Goal: Transaction & Acquisition: Purchase product/service

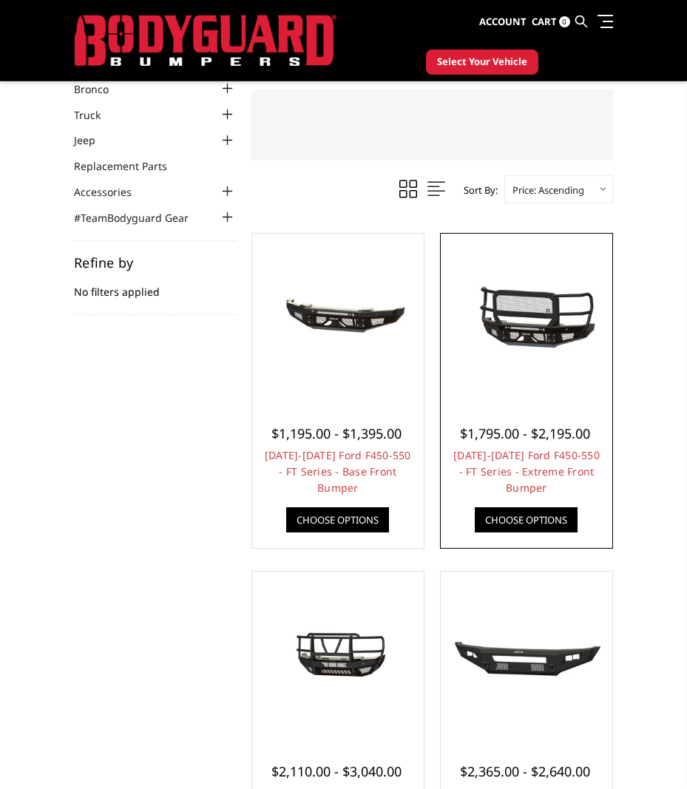
scroll to position [222, 0]
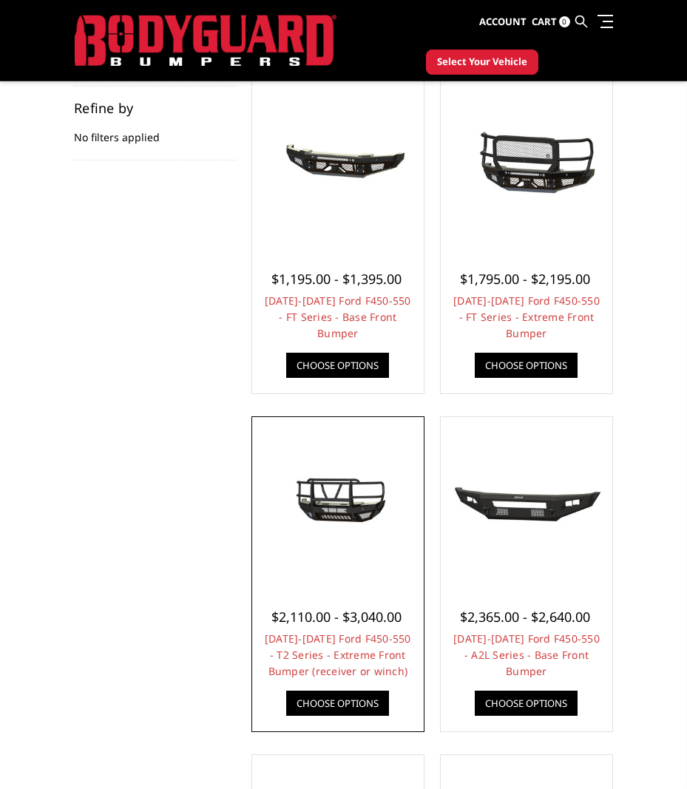
click at [368, 502] on img at bounding box center [338, 503] width 164 height 92
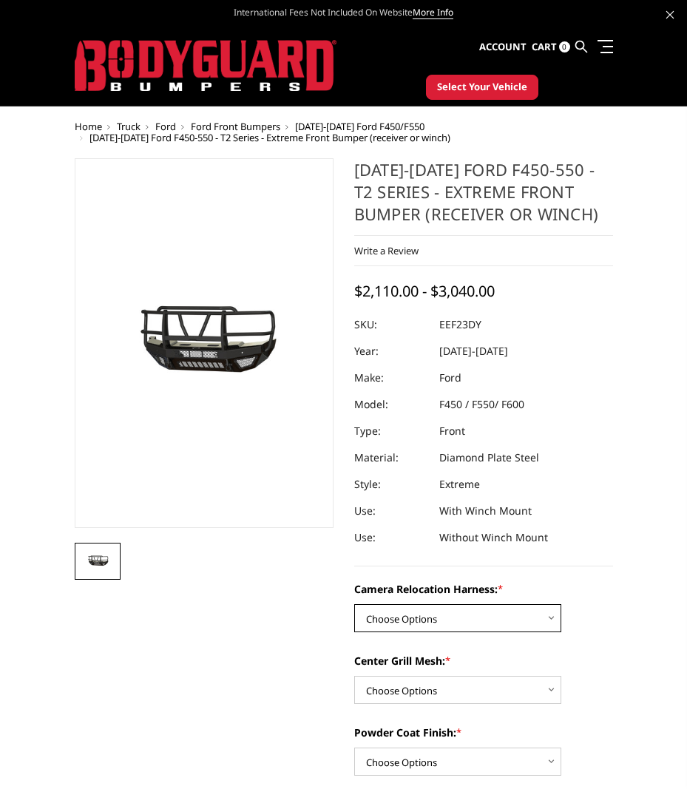
click at [478, 623] on select "Choose Options Without camera harness With camera harness" at bounding box center [457, 618] width 207 height 28
select select "3764"
click at [354, 604] on select "Choose Options Without camera harness With camera harness" at bounding box center [457, 618] width 207 height 28
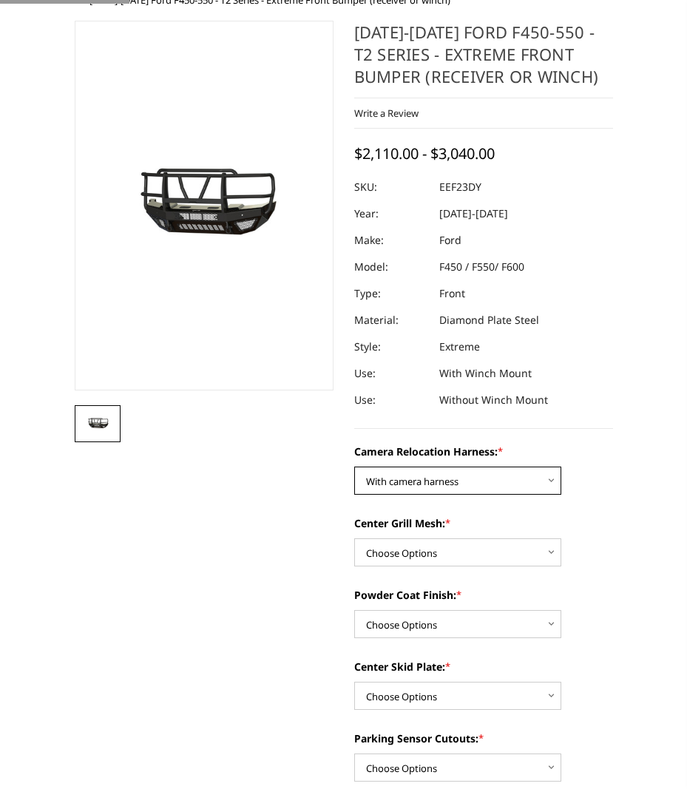
scroll to position [222, 0]
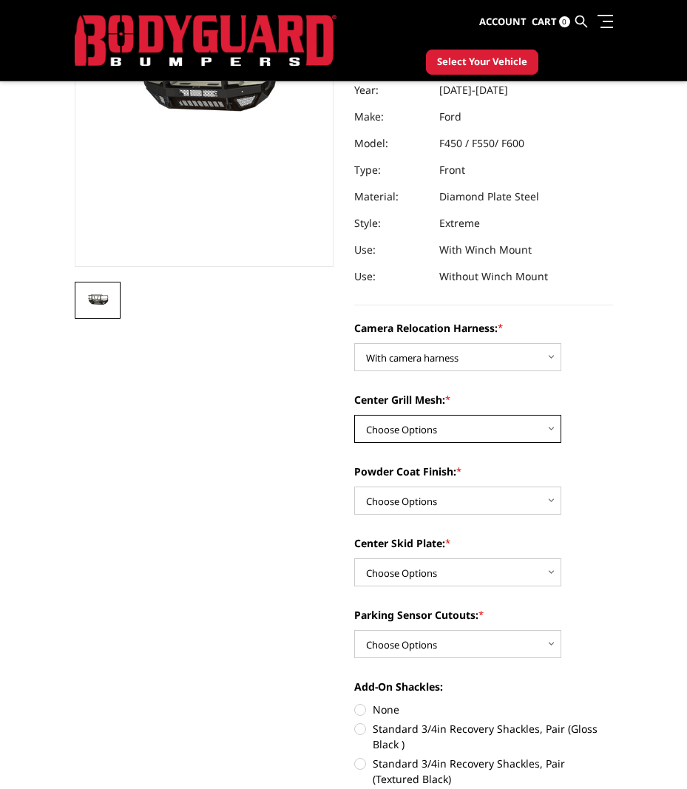
click at [485, 429] on select "Choose Options Without expanded metal With expanded metal" at bounding box center [457, 429] width 207 height 28
select select "3762"
click at [354, 415] on select "Choose Options Without expanded metal With expanded metal" at bounding box center [457, 429] width 207 height 28
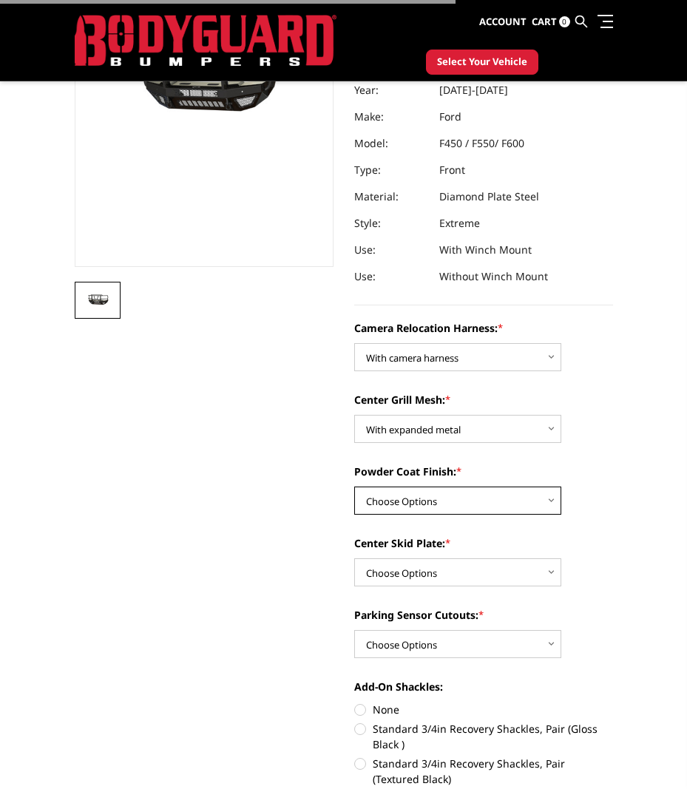
click at [479, 494] on select "Choose Options Textured Black Powder Coat Gloss Black Powder Coat Bare Metal" at bounding box center [457, 501] width 207 height 28
select select "3760"
click at [354, 487] on select "Choose Options Textured Black Powder Coat Gloss Black Powder Coat Bare Metal" at bounding box center [457, 501] width 207 height 28
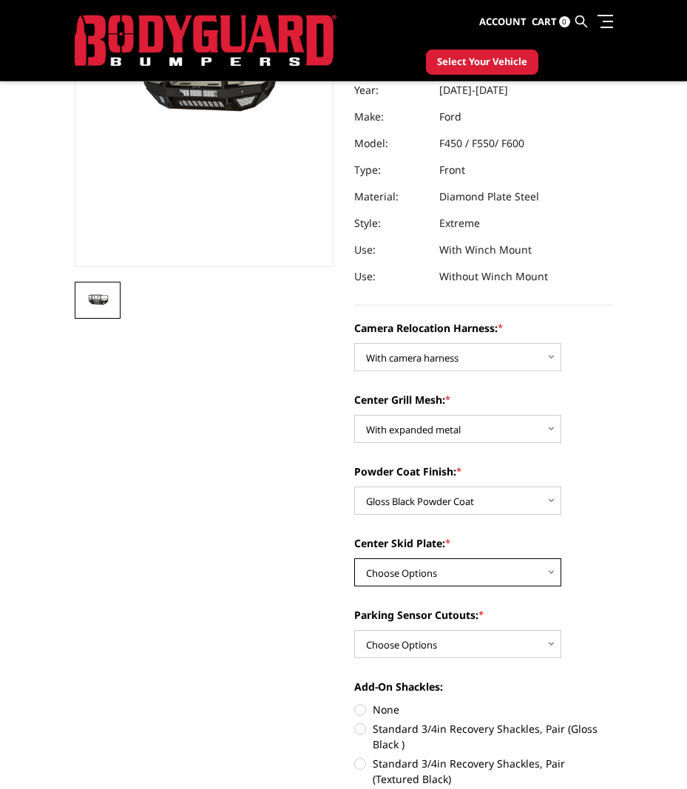
click at [439, 573] on select "Choose Options Winch Mount Skid Plate Standard Skid Plate (included) 2" Receive…" at bounding box center [457, 572] width 207 height 28
select select "3758"
click at [354, 558] on select "Choose Options Winch Mount Skid Plate Standard Skid Plate (included) 2" Receive…" at bounding box center [457, 572] width 207 height 28
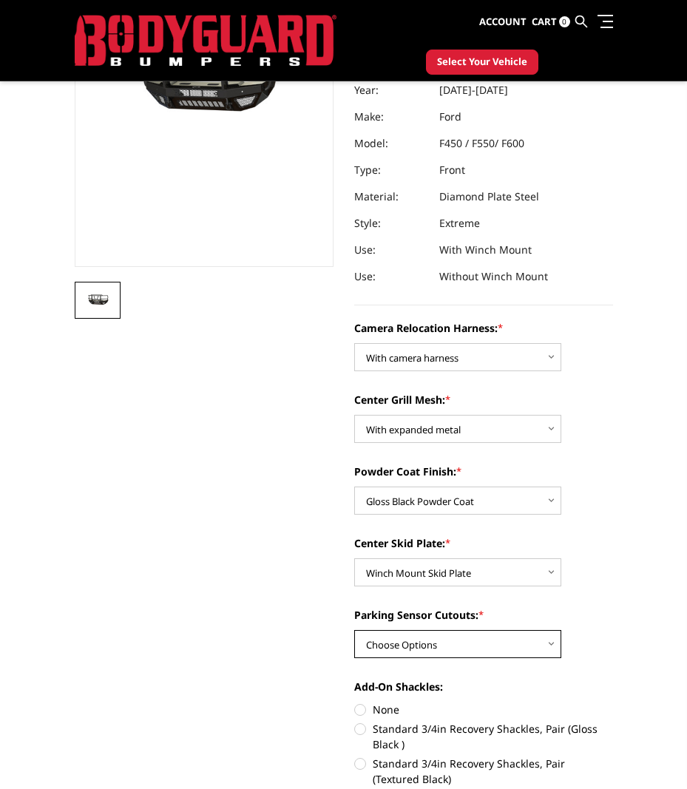
click at [462, 639] on select "Choose Options Yes - With Parking Sensor Cutouts" at bounding box center [457, 644] width 207 height 28
select select "3755"
click at [354, 630] on select "Choose Options Yes - With Parking Sensor Cutouts" at bounding box center [457, 644] width 207 height 28
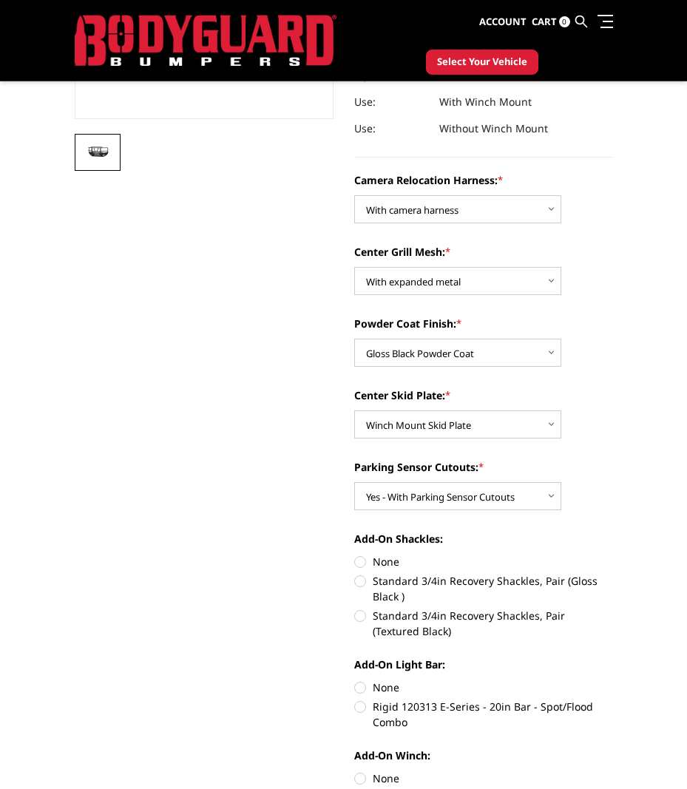
click at [364, 581] on label "Standard 3/4in Recovery Shackles, Pair (Gloss Black )" at bounding box center [483, 588] width 259 height 31
click at [613, 555] on input "Standard 3/4in Recovery Shackles, Pair (Gloss Black )" at bounding box center [613, 554] width 1 height 1
radio input "true"
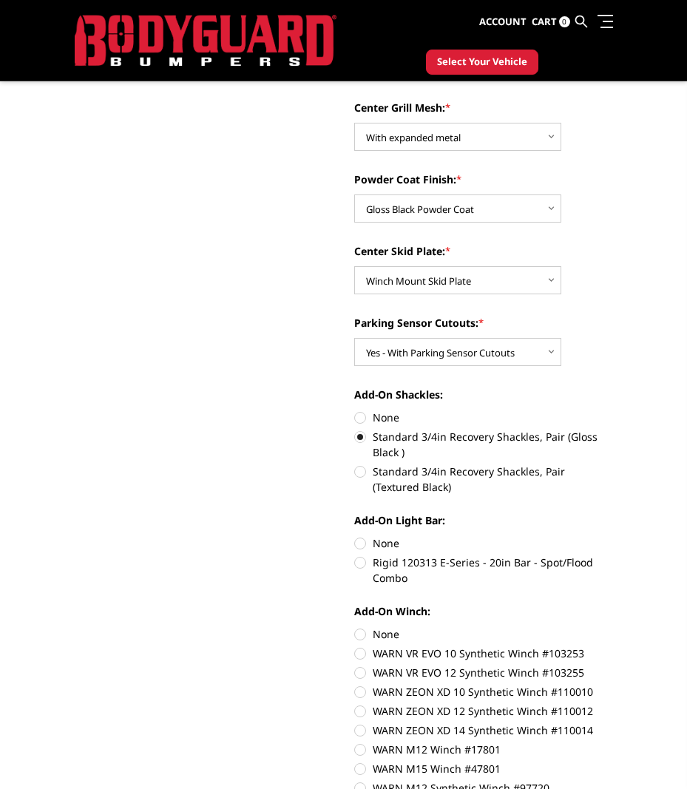
scroll to position [518, 0]
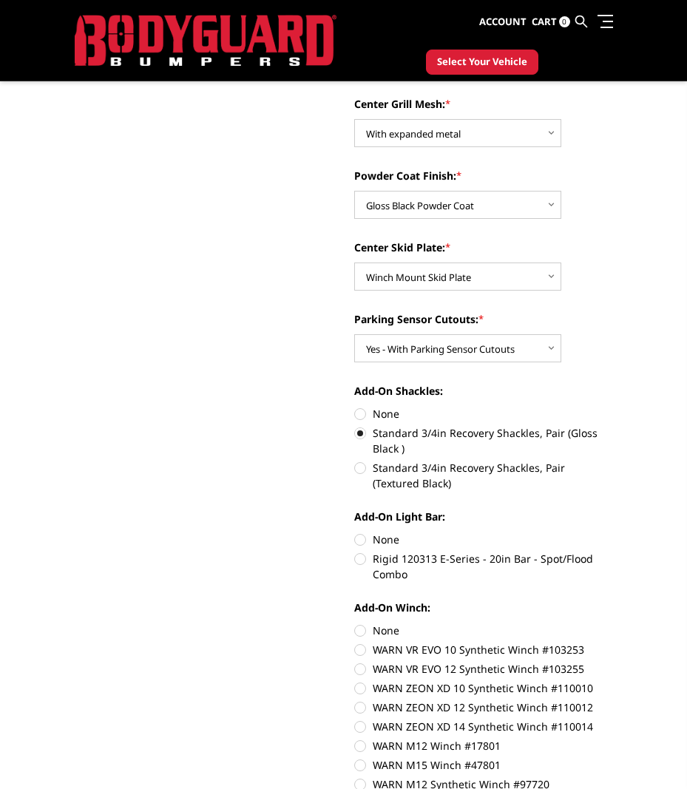
click at [358, 553] on label "Rigid 120313 E-Series - 20in Bar - Spot/Flood Combo" at bounding box center [483, 566] width 259 height 31
click at [613, 533] on input "Rigid 120313 E-Series - 20in Bar - Spot/Flood Combo" at bounding box center [613, 532] width 1 height 1
radio input "true"
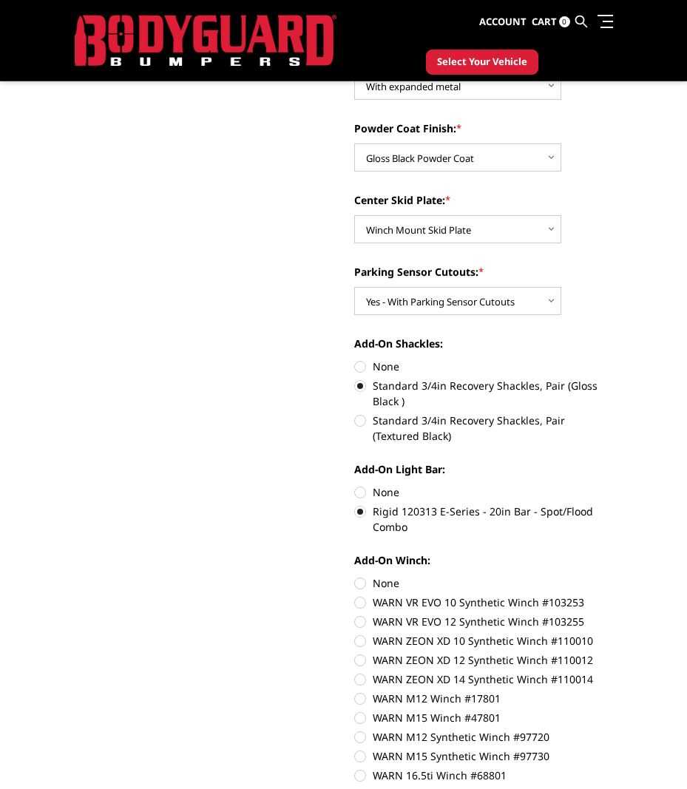
scroll to position [666, 0]
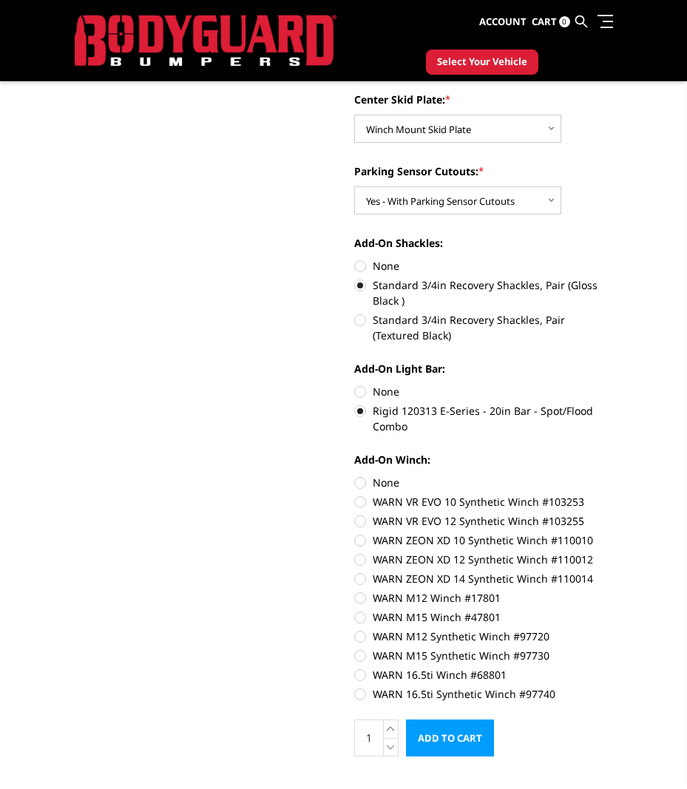
click at [368, 560] on label "WARN ZEON XD 12 Synthetic Winch #110012" at bounding box center [483, 560] width 259 height 16
click at [613, 533] on input "WARN ZEON XD 12 Synthetic Winch #110012" at bounding box center [613, 533] width 1 height 1
radio input "true"
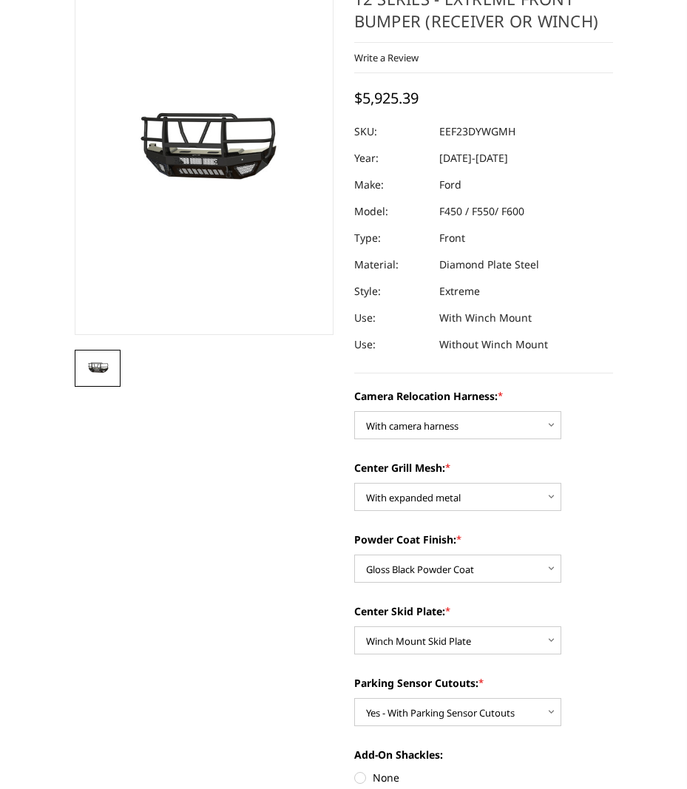
scroll to position [0, 0]
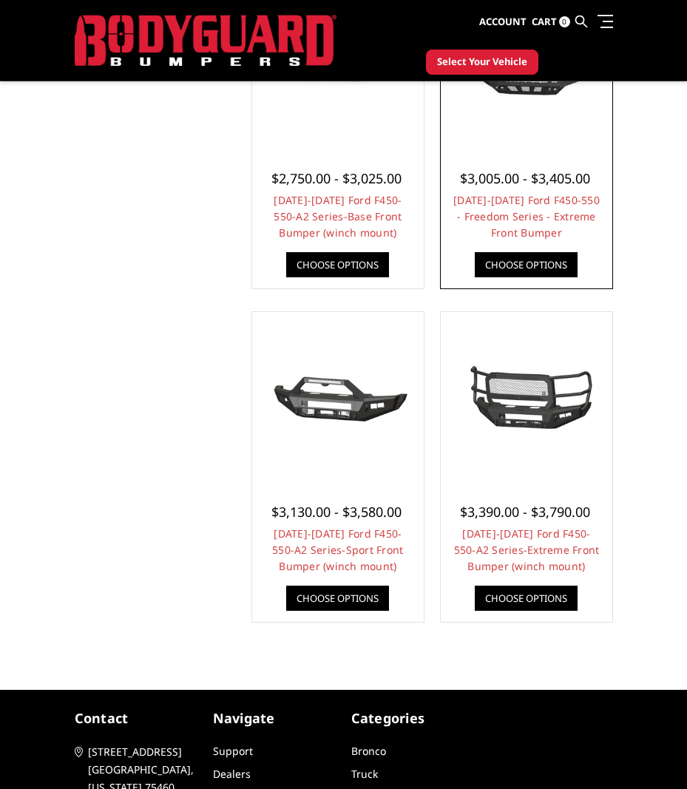
scroll to position [1331, 0]
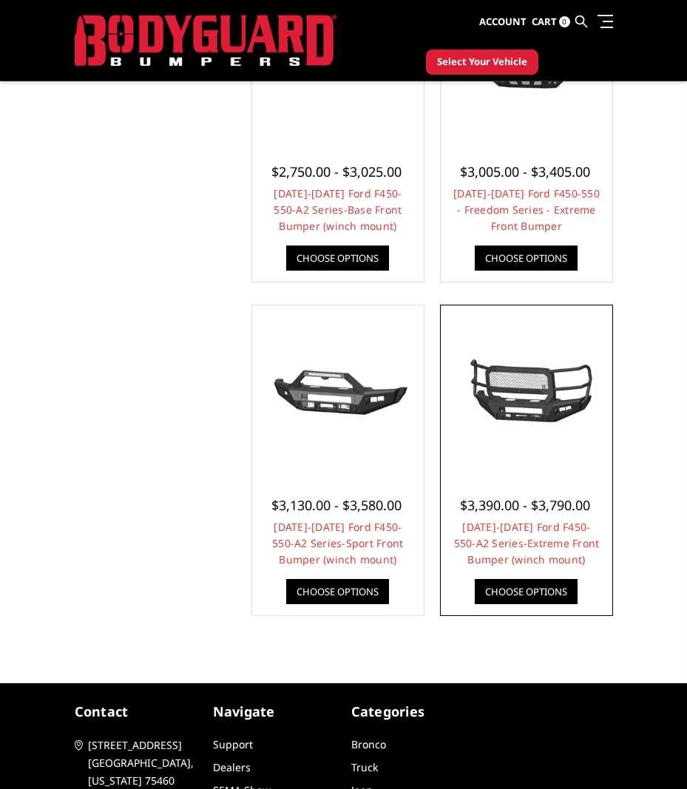
click at [530, 392] on img at bounding box center [527, 391] width 164 height 77
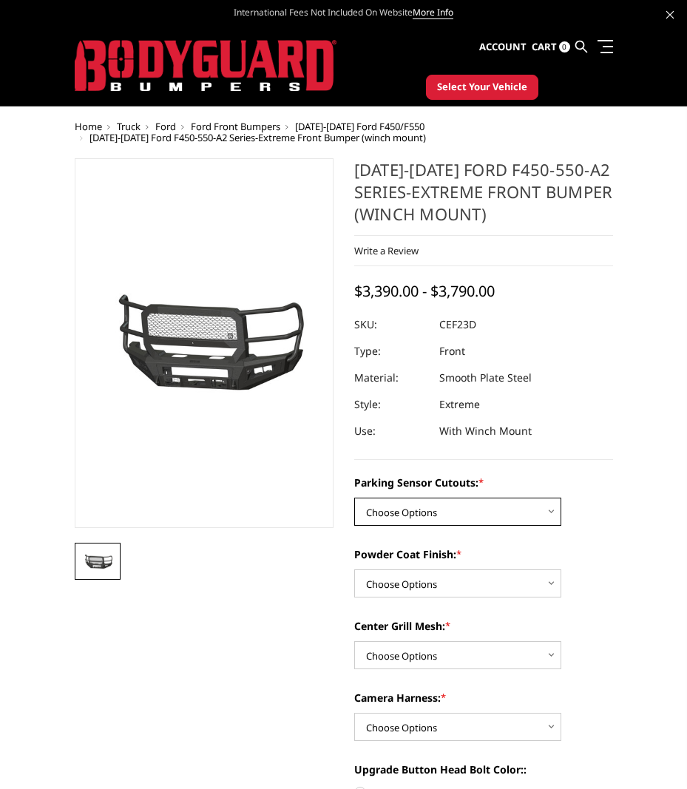
click at [516, 507] on select "Choose Options No-Without Parking Sensor Cutouts Yes-With Parking Sensor Cutouts" at bounding box center [457, 512] width 207 height 28
select select "2429"
click at [354, 498] on select "Choose Options No-Without Parking Sensor Cutouts Yes-With Parking Sensor Cutouts" at bounding box center [457, 512] width 207 height 28
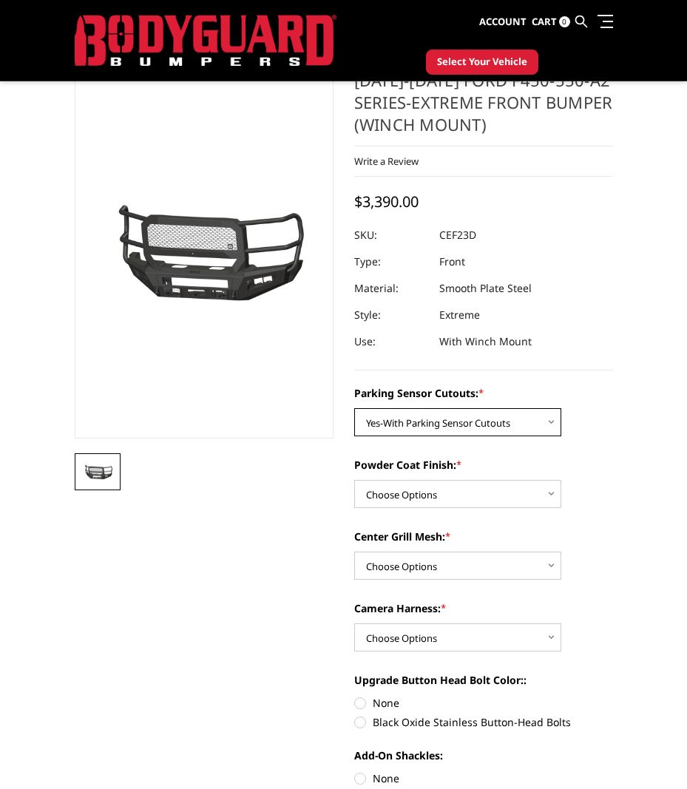
scroll to position [148, 0]
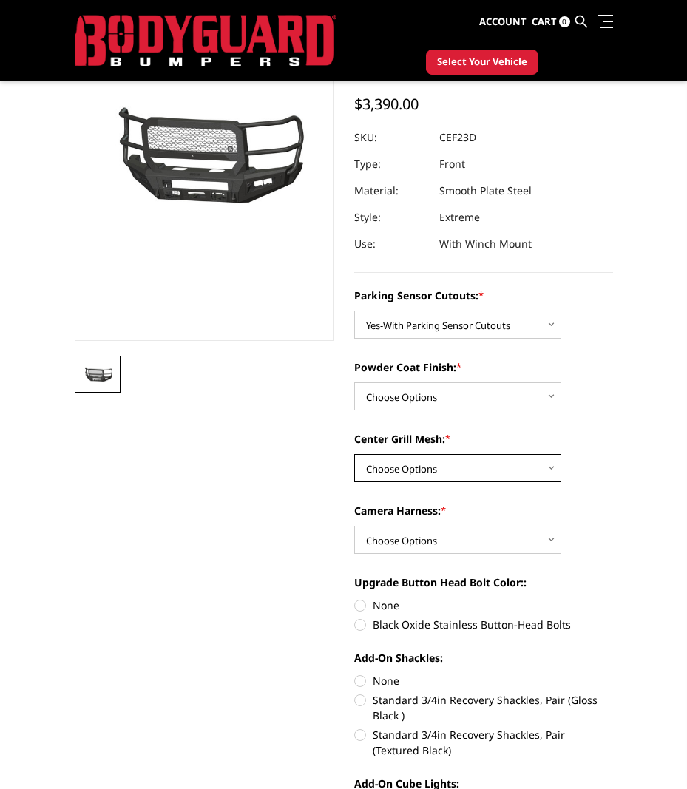
click at [510, 474] on select "Choose Options With Center Grill Mesh Without Center Grill Mesh" at bounding box center [457, 468] width 207 height 28
select select "2432"
click at [354, 454] on select "Choose Options With Center Grill Mesh Without Center Grill Mesh" at bounding box center [457, 468] width 207 height 28
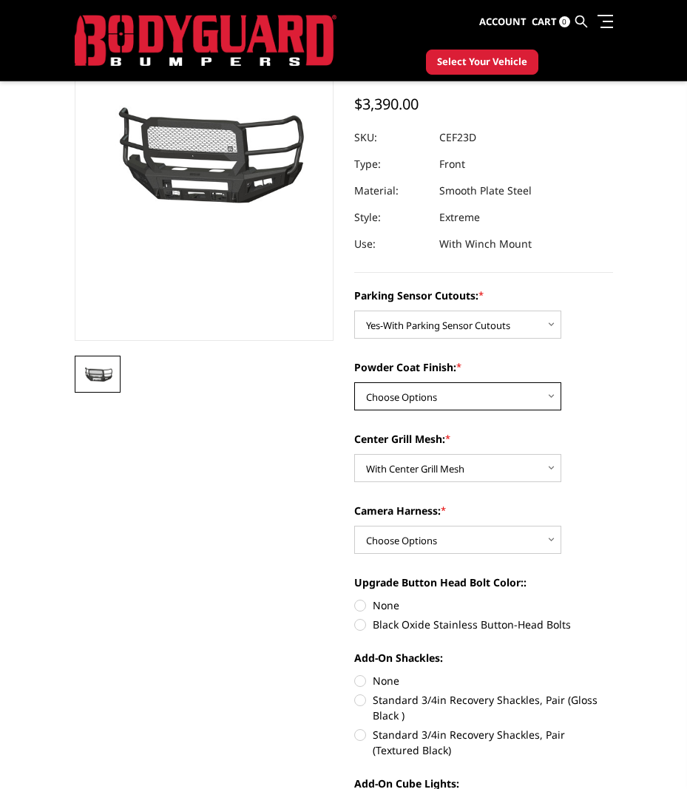
click at [473, 391] on select "Choose Options Bare Metal Textured Black Powder Coat" at bounding box center [457, 396] width 207 height 28
select select "2431"
click at [354, 382] on select "Choose Options Bare Metal Textured Black Powder Coat" at bounding box center [457, 396] width 207 height 28
click at [465, 540] on select "Choose Options WITH Camera Harness WITHOUT Camera Harness" at bounding box center [457, 540] width 207 height 28
select select "2434"
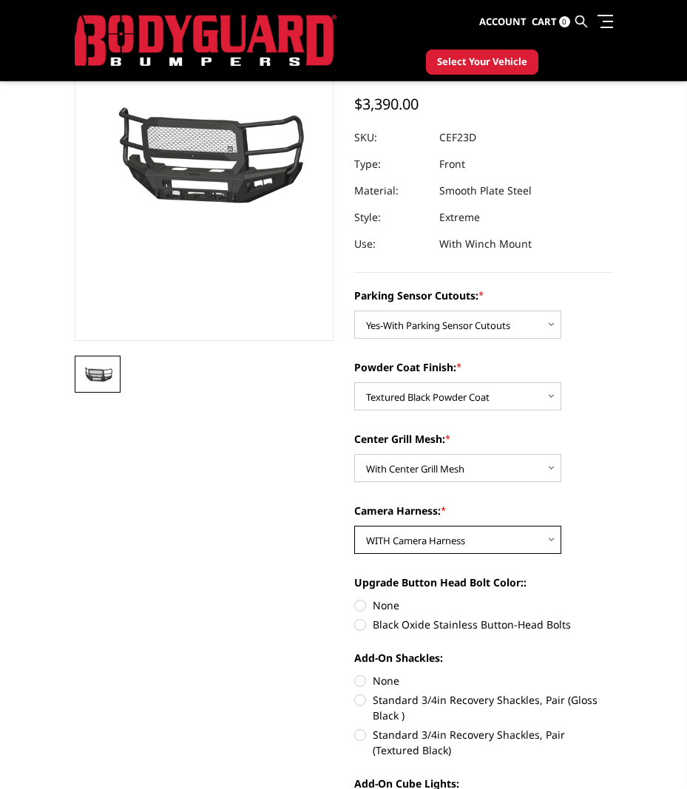
click at [354, 526] on select "Choose Options WITH Camera Harness WITHOUT Camera Harness" at bounding box center [457, 540] width 207 height 28
click at [362, 624] on label "Black Oxide Stainless Button-Head Bolts" at bounding box center [483, 625] width 259 height 16
click at [613, 598] on input "Black Oxide Stainless Button-Head Bolts" at bounding box center [613, 598] width 1 height 1
radio input "true"
click at [362, 736] on label "Standard 3/4in Recovery Shackles, Pair (Textured Black)" at bounding box center [483, 742] width 259 height 31
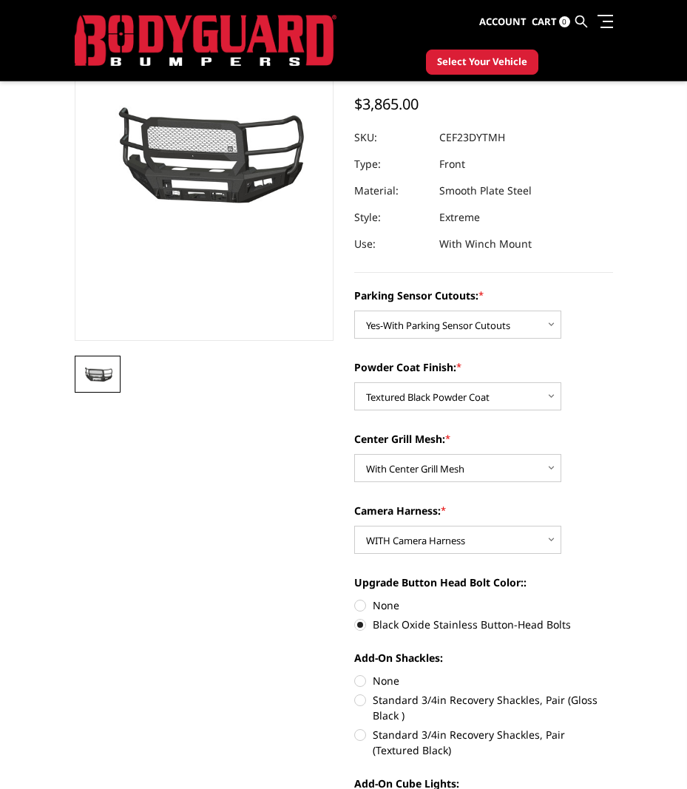
click at [613, 693] on input "Standard 3/4in Recovery Shackles, Pair (Textured Black)" at bounding box center [613, 692] width 1 height 1
radio input "true"
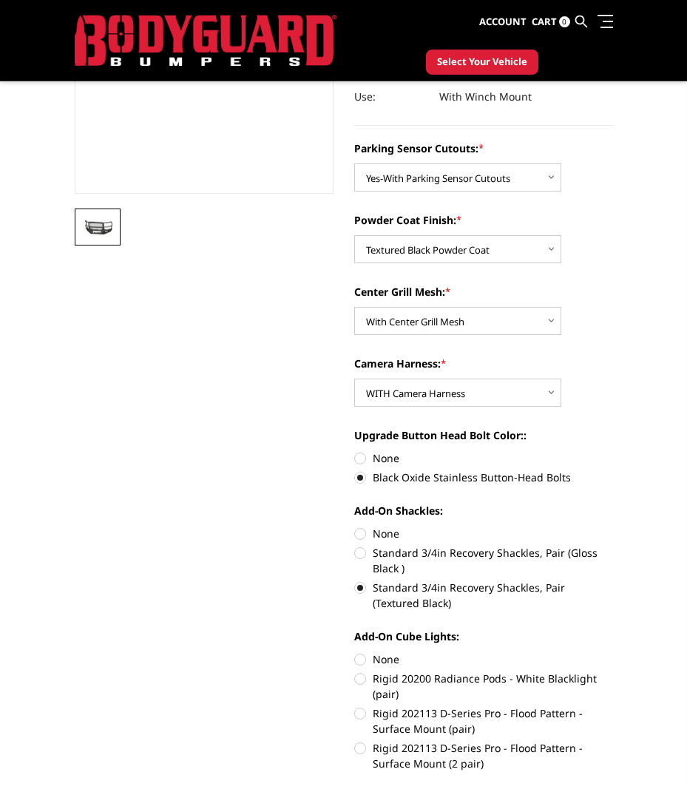
scroll to position [296, 0]
click at [362, 715] on label "Rigid 202113 D-Series Pro - Flood Pattern - Surface Mount (pair)" at bounding box center [483, 720] width 259 height 31
click at [613, 671] on input "Rigid 202113 D-Series Pro - Flood Pattern - Surface Mount (pair)" at bounding box center [613, 670] width 1 height 1
radio input "true"
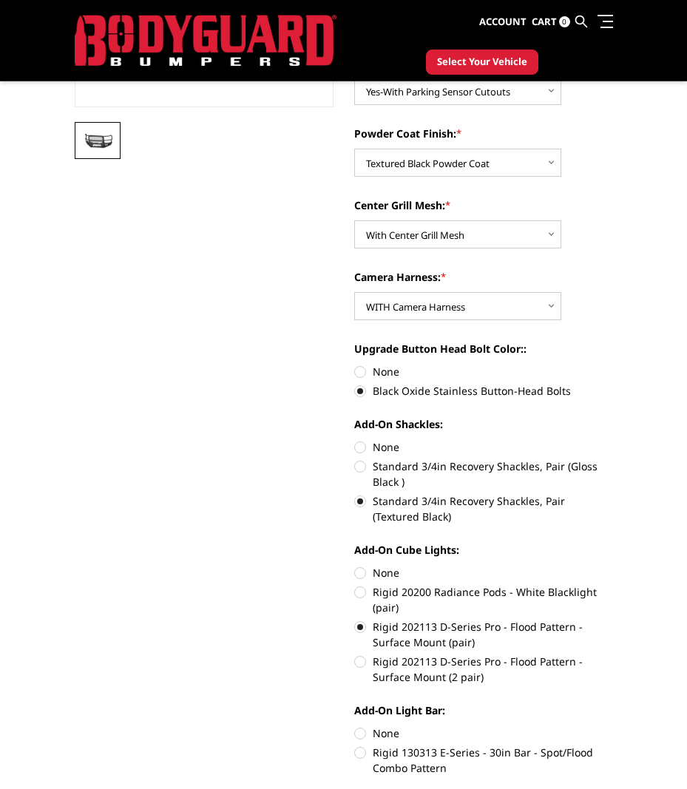
scroll to position [518, 0]
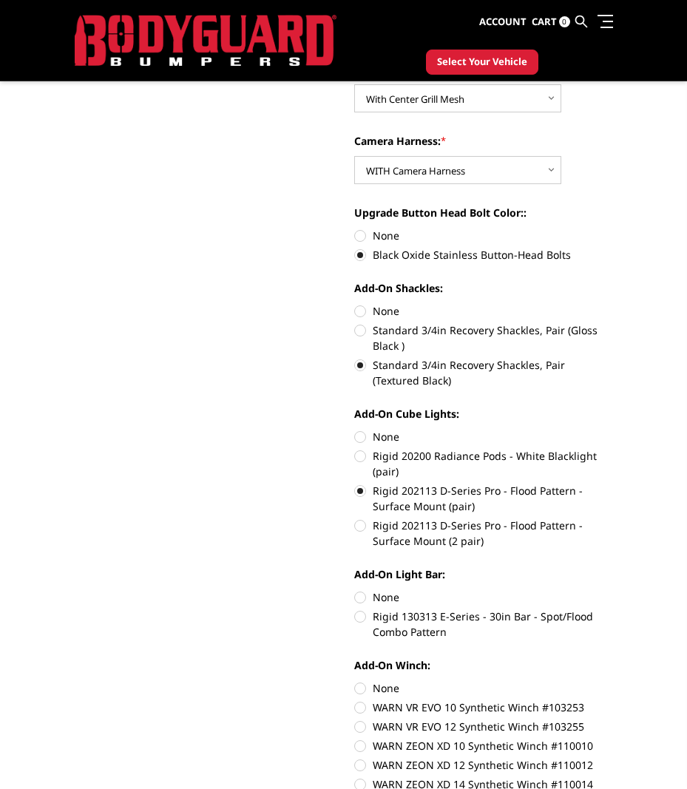
click at [354, 618] on label "Rigid 130313 E-Series - 30in Bar - Spot/Flood Combo Pattern" at bounding box center [483, 624] width 259 height 31
click at [613, 590] on input "Rigid 130313 E-Series - 30in Bar - Spot/Flood Combo Pattern" at bounding box center [613, 590] width 1 height 1
radio input "true"
click at [364, 615] on label "Rigid 130313 E-Series - 30in Bar - Spot/Flood Combo Pattern" at bounding box center [483, 624] width 259 height 31
click at [613, 590] on input "Rigid 130313 E-Series - 30in Bar - Spot/Flood Combo Pattern" at bounding box center [613, 590] width 1 height 1
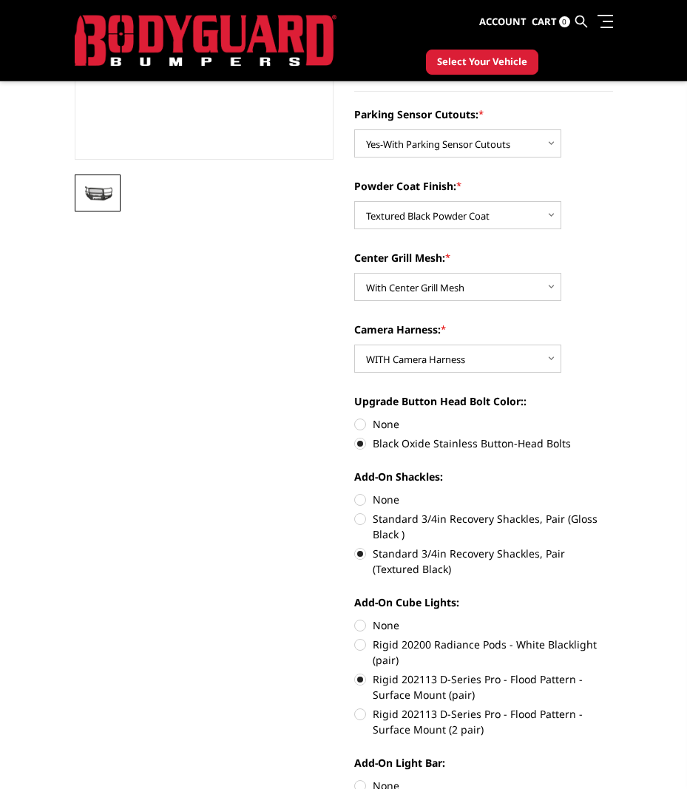
scroll to position [444, 0]
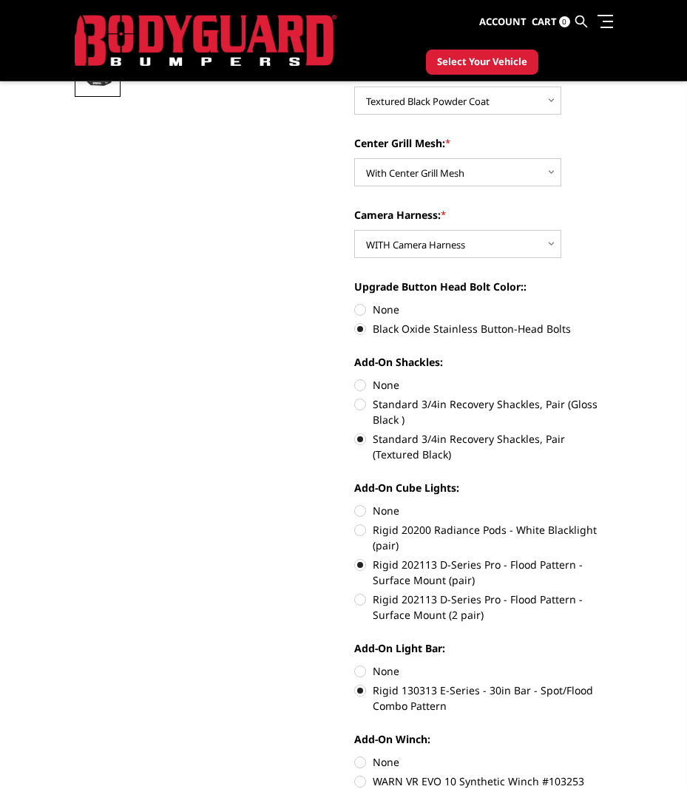
click at [360, 692] on label "Rigid 130313 E-Series - 30in Bar - Spot/Flood Combo Pattern" at bounding box center [483, 698] width 259 height 31
click at [613, 664] on input "Rigid 130313 E-Series - 30in Bar - Spot/Flood Combo Pattern" at bounding box center [613, 664] width 1 height 1
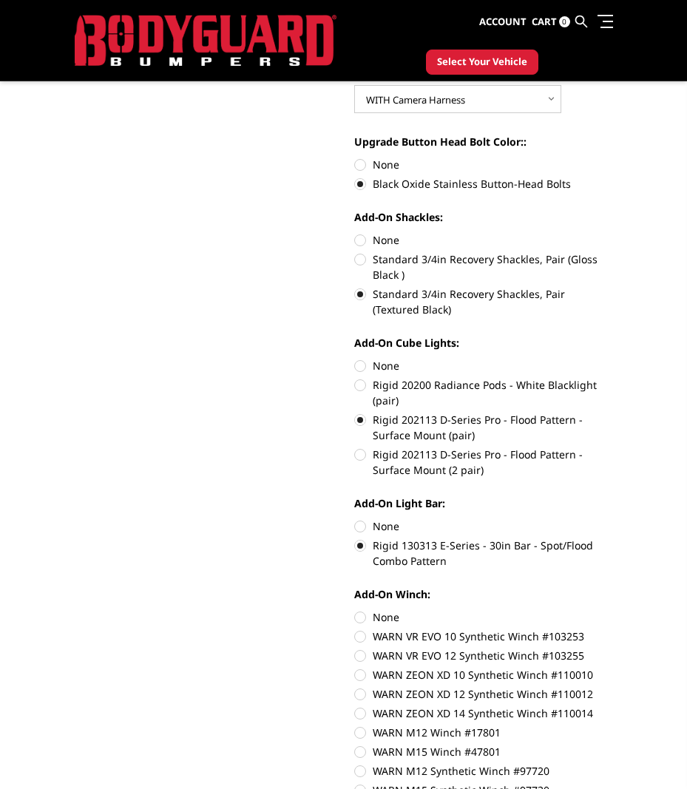
scroll to position [592, 0]
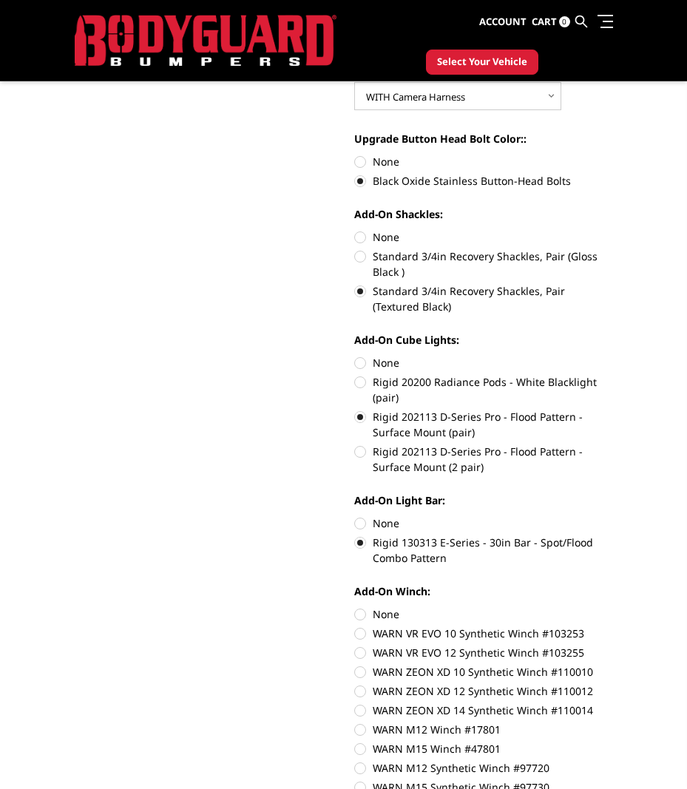
click at [363, 519] on label "None" at bounding box center [483, 524] width 259 height 16
click at [355, 516] on input "None" at bounding box center [354, 516] width 1 height 1
radio input "true"
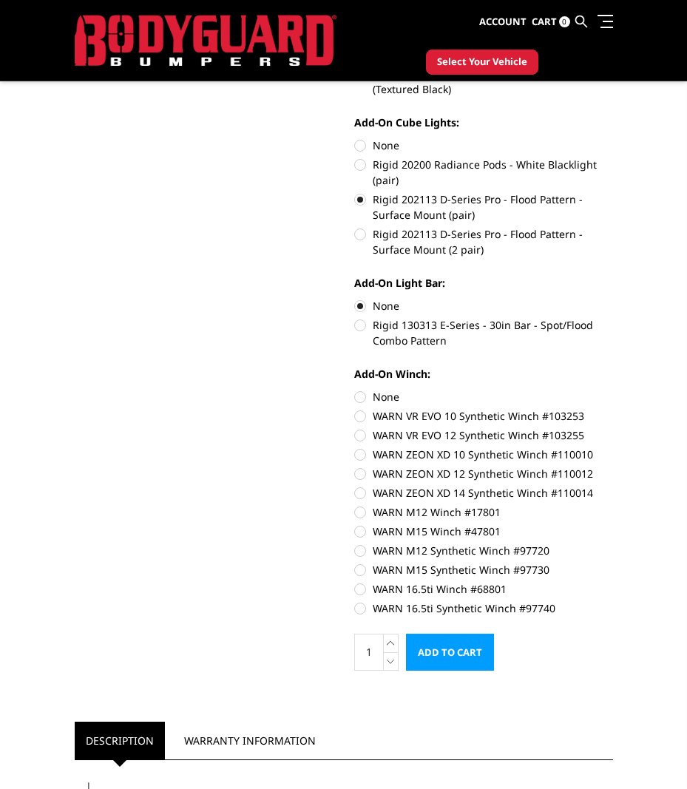
scroll to position [814, 0]
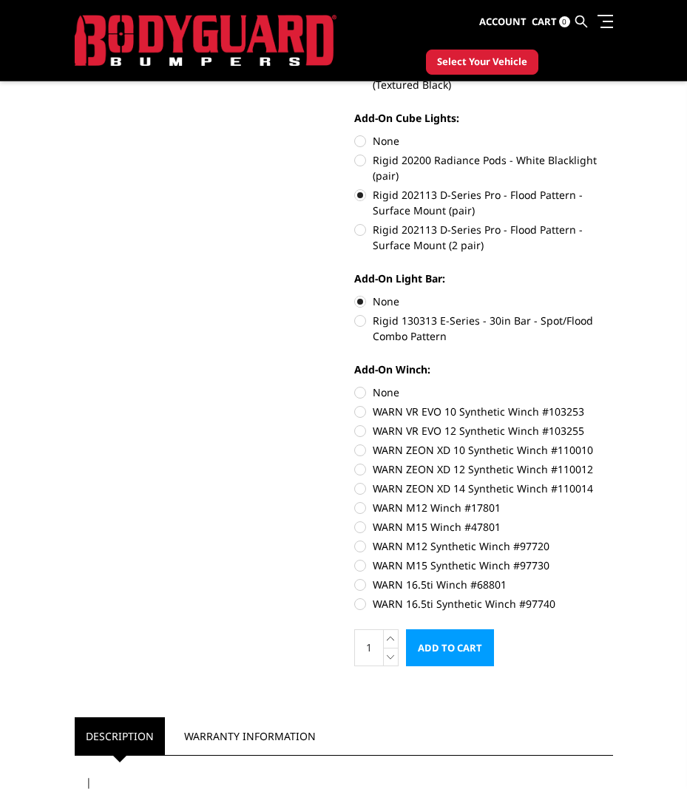
click at [360, 472] on label "WARN ZEON XD 12 Synthetic Winch #110012" at bounding box center [483, 470] width 259 height 16
click at [613, 443] on input "WARN ZEON XD 12 Synthetic Winch #110012" at bounding box center [613, 442] width 1 height 1
radio input "true"
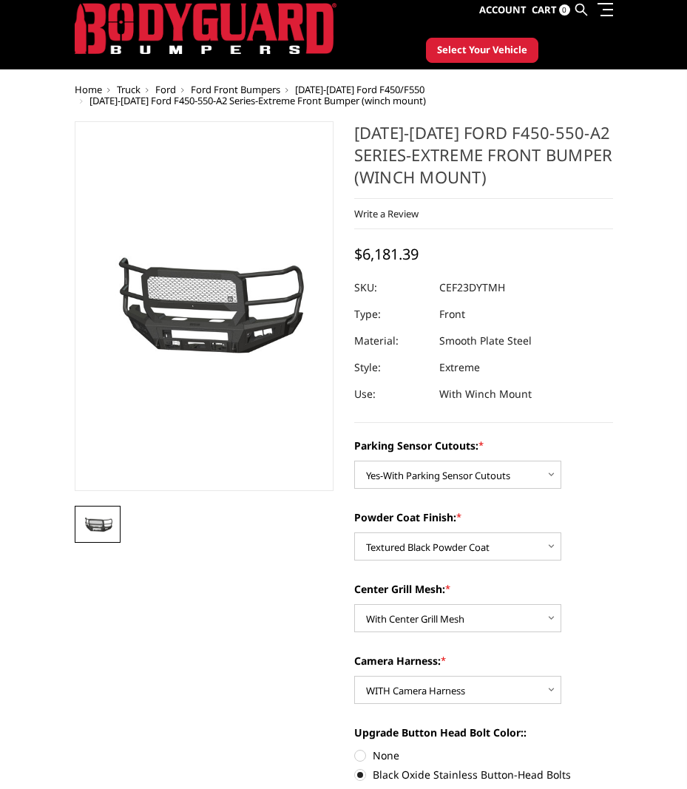
scroll to position [0, 0]
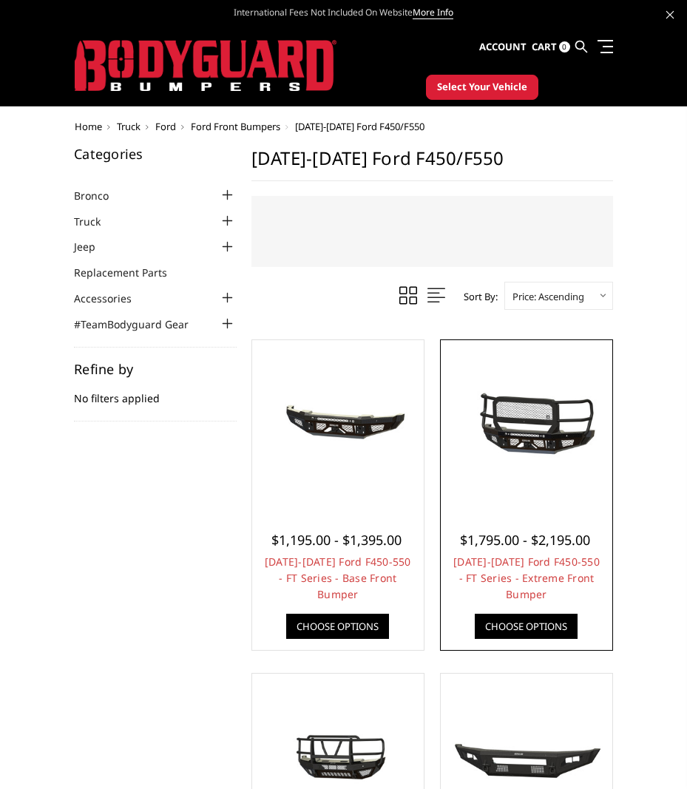
click at [558, 440] on img at bounding box center [527, 426] width 164 height 77
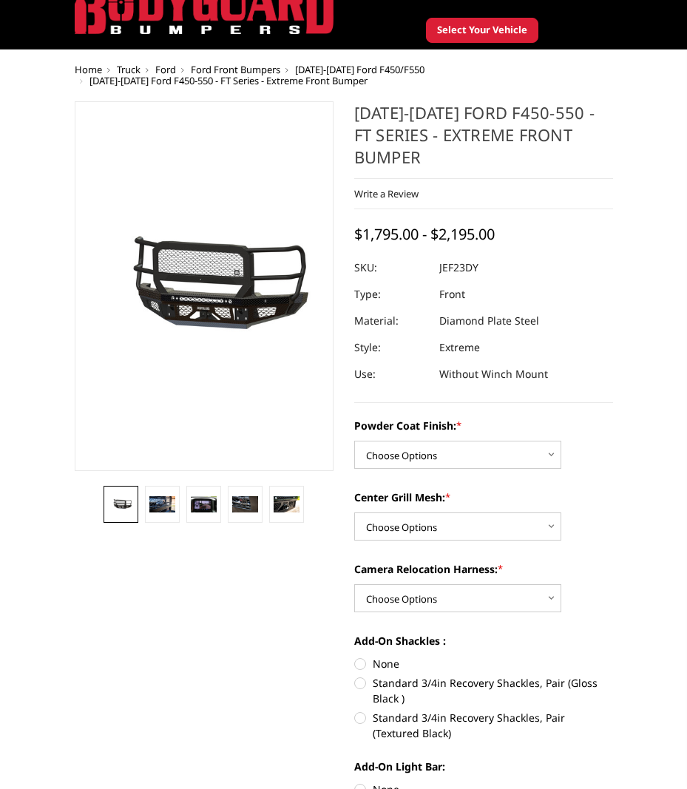
scroll to position [148, 0]
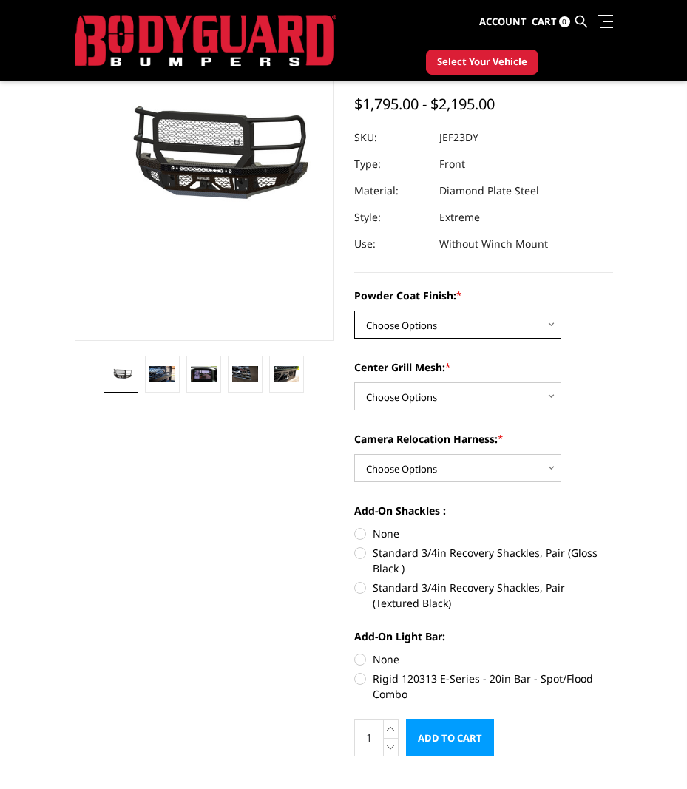
click at [521, 321] on select "Choose Options Bare Metal Gloss Black Powder Coat Textured Black Powder Coat" at bounding box center [457, 325] width 207 height 28
select select "3271"
click at [354, 311] on select "Choose Options Bare Metal Gloss Black Powder Coat Textured Black Powder Coat" at bounding box center [457, 325] width 207 height 28
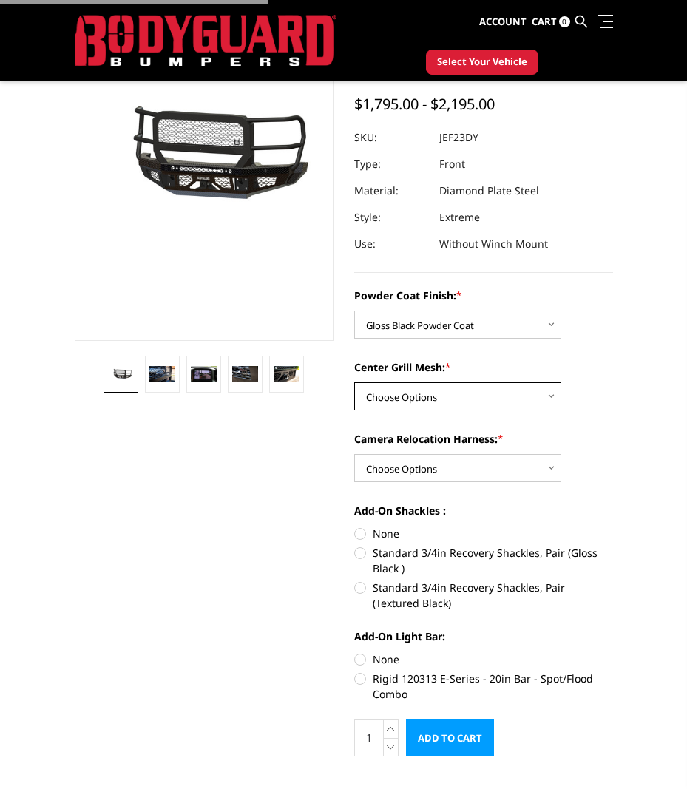
click at [519, 388] on select "Choose Options WITH Expanded Metal in Center Grill WITHOUT Expanded Metal in Ce…" at bounding box center [457, 396] width 207 height 28
select select "3273"
click at [354, 382] on select "Choose Options WITH Expanded Metal in Center Grill WITHOUT Expanded Metal in Ce…" at bounding box center [457, 396] width 207 height 28
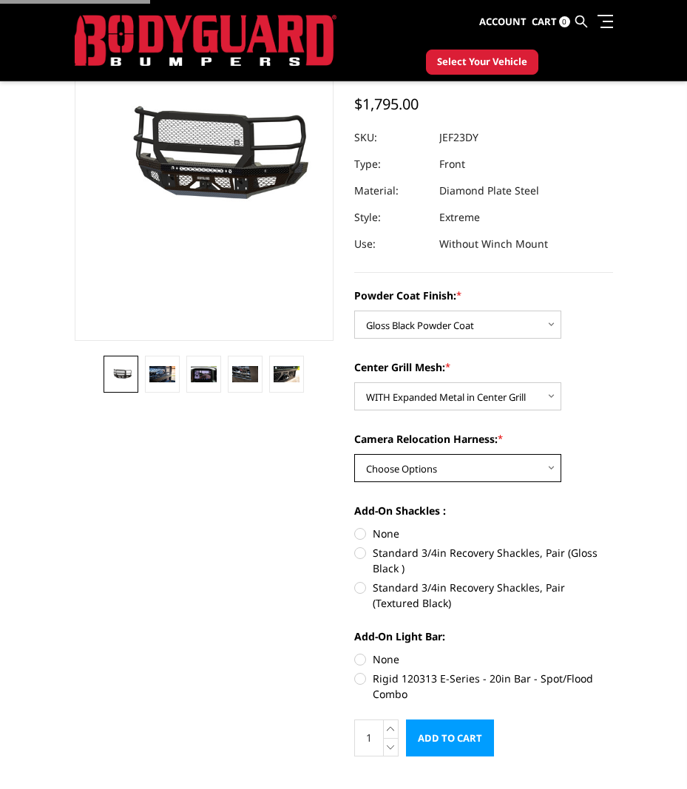
click at [530, 480] on select "Choose Options WITH Camera Relocation Harness WITHOUT Camera Relocation Harness" at bounding box center [457, 468] width 207 height 28
select select "3275"
click at [354, 454] on select "Choose Options WITH Camera Relocation Harness WITHOUT Camera Relocation Harness" at bounding box center [457, 468] width 207 height 28
click at [359, 550] on label "Standard 3/4in Recovery Shackles, Pair (Gloss Black )" at bounding box center [483, 560] width 259 height 31
click at [613, 527] on input "Standard 3/4in Recovery Shackles, Pair (Gloss Black )" at bounding box center [613, 526] width 1 height 1
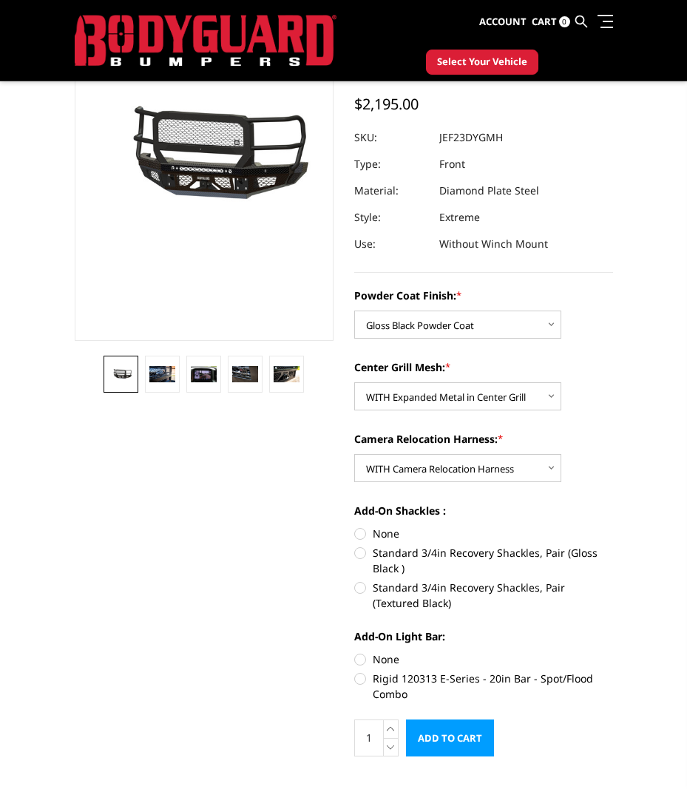
radio input "true"
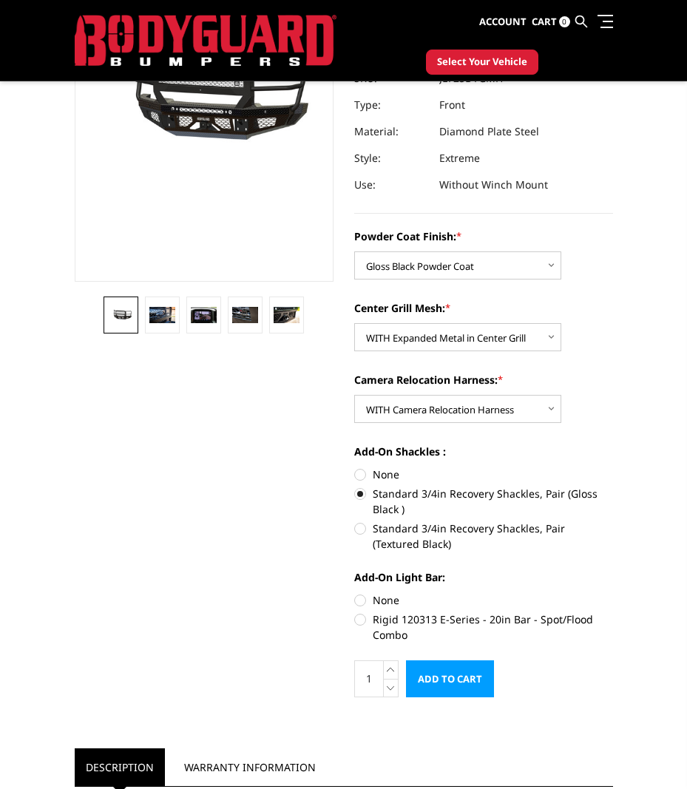
scroll to position [296, 0]
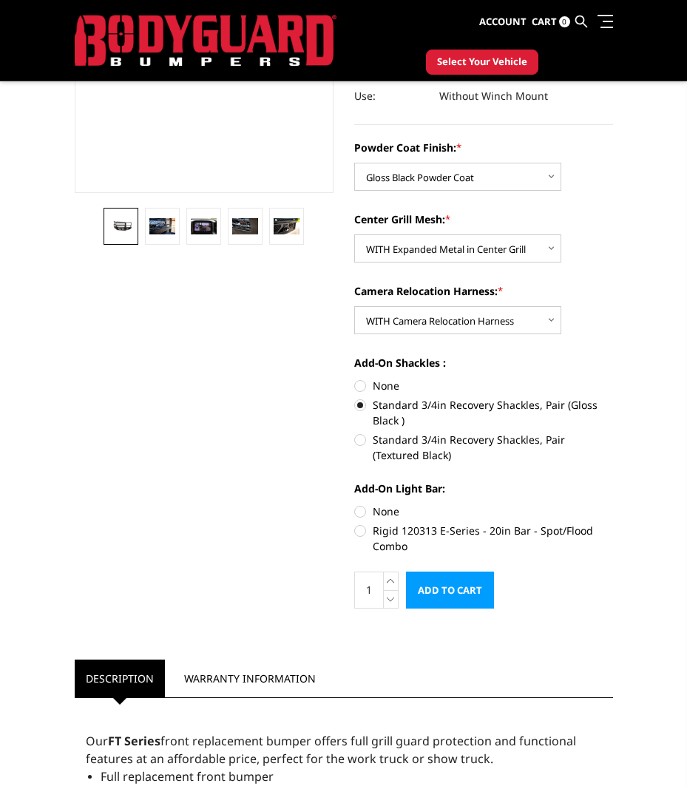
click at [357, 533] on label "Rigid 120313 E-Series - 20in Bar - Spot/Flood Combo" at bounding box center [483, 538] width 259 height 31
click at [613, 504] on input "Rigid 120313 E-Series - 20in Bar - Spot/Flood Combo" at bounding box center [613, 504] width 1 height 1
radio input "true"
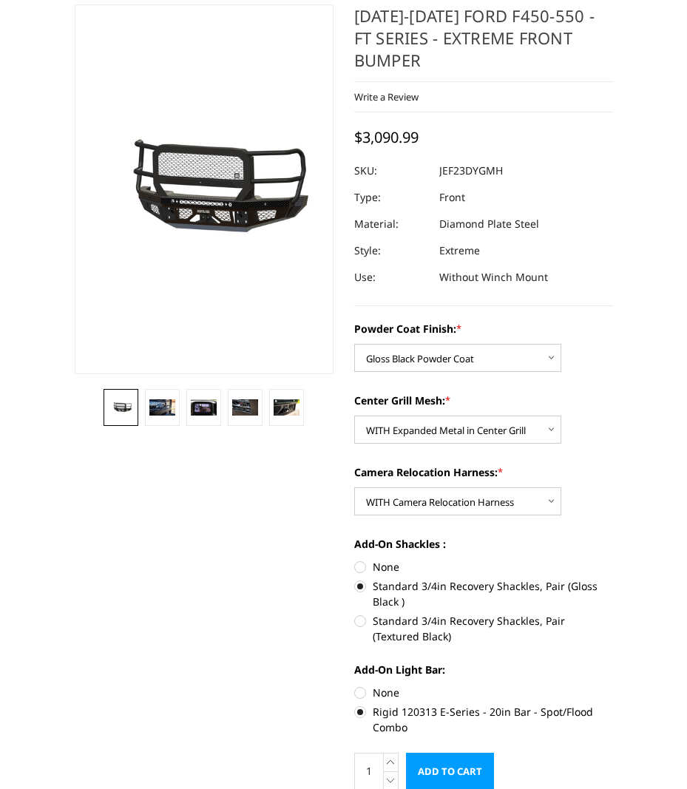
scroll to position [0, 0]
